Goal: Task Accomplishment & Management: Manage account settings

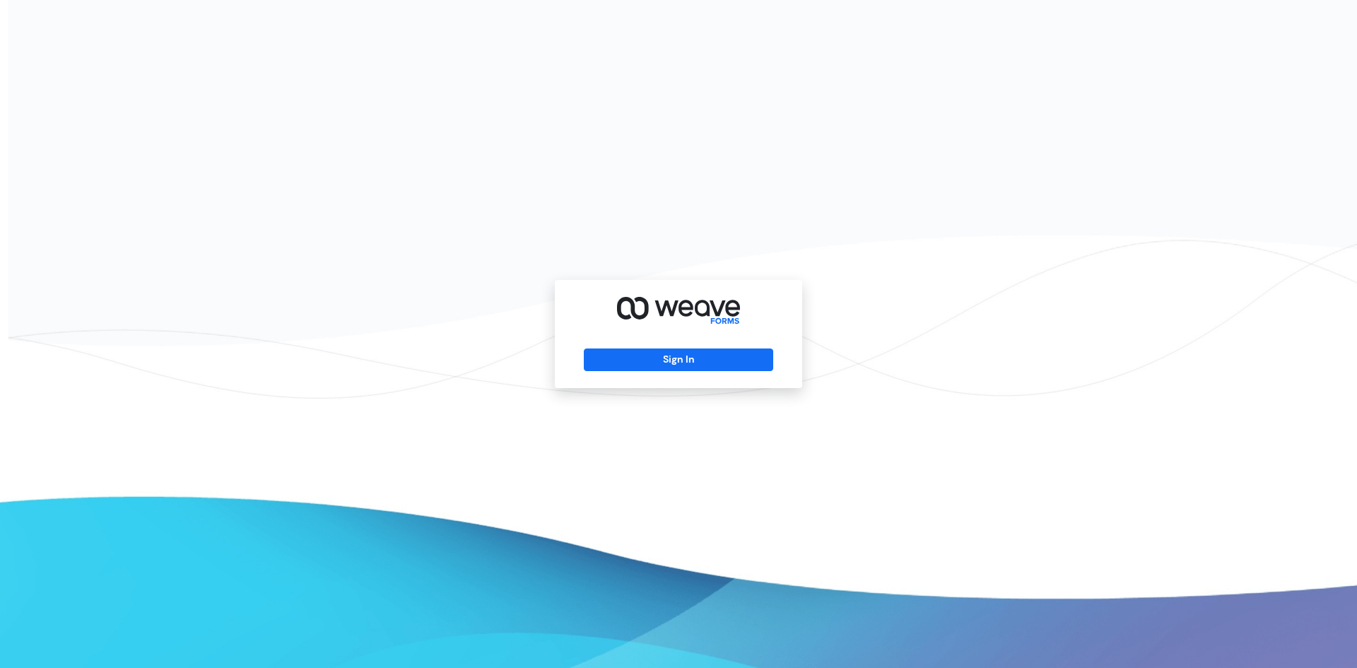
click at [617, 339] on div "Sign In" at bounding box center [678, 334] width 247 height 108
click at [619, 347] on div "Sign In" at bounding box center [678, 334] width 247 height 108
drag, startPoint x: 627, startPoint y: 337, endPoint x: 623, endPoint y: 346, distance: 10.1
click at [627, 338] on div "Sign In" at bounding box center [678, 334] width 247 height 108
click at [621, 349] on button "Sign In" at bounding box center [678, 360] width 189 height 23
